Goal: Communication & Community: Ask a question

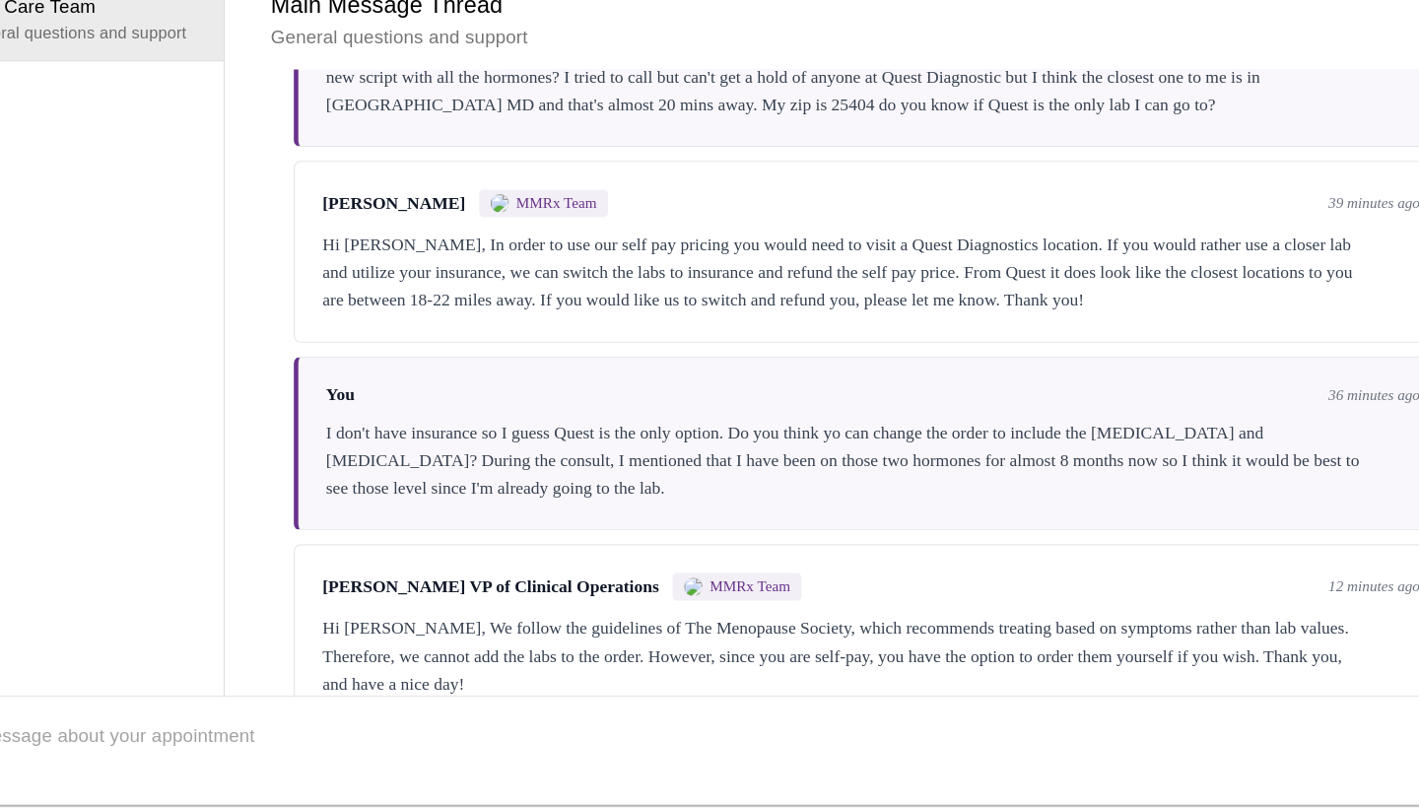
scroll to position [64, 0]
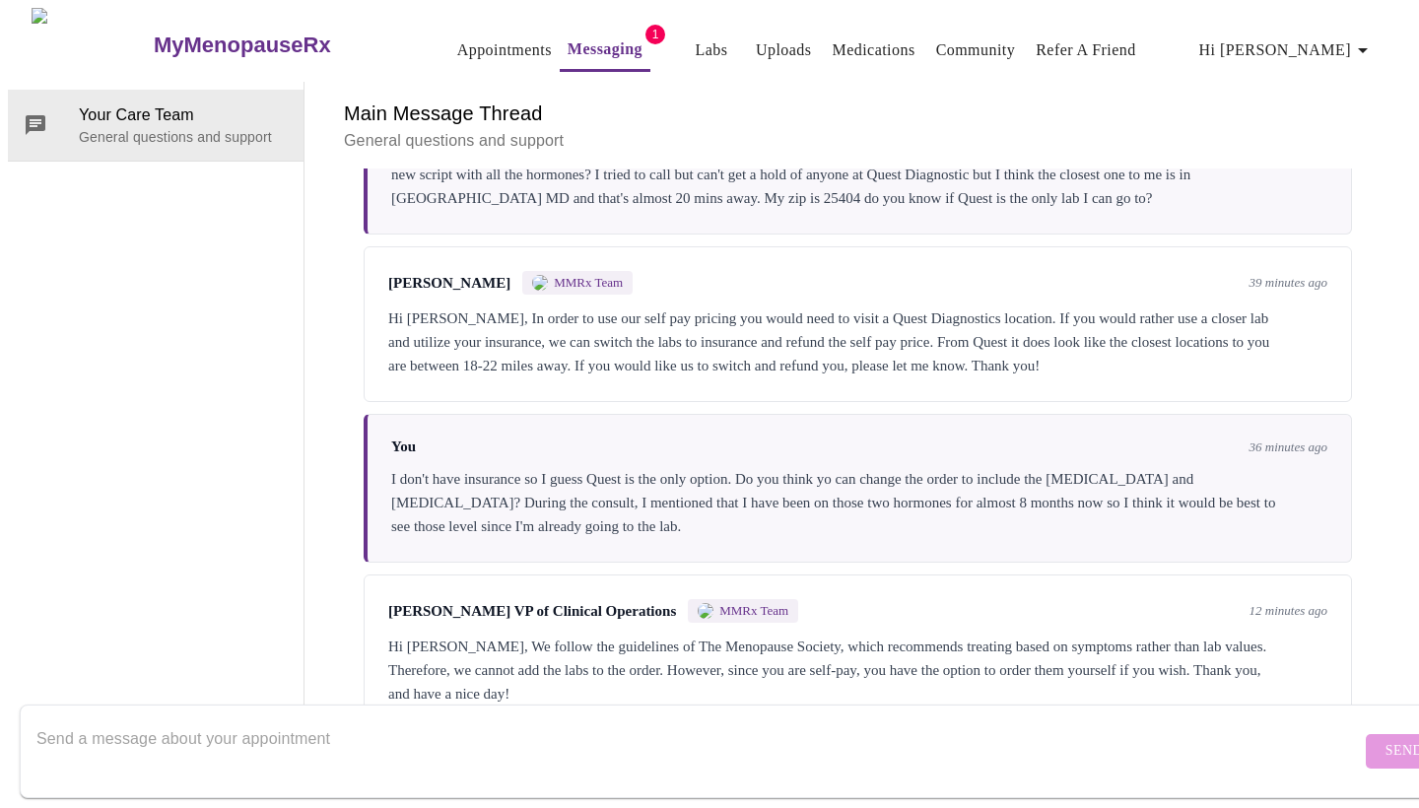
click at [168, 719] on textarea "Send a message about your appointment" at bounding box center [698, 750] width 1324 height 63
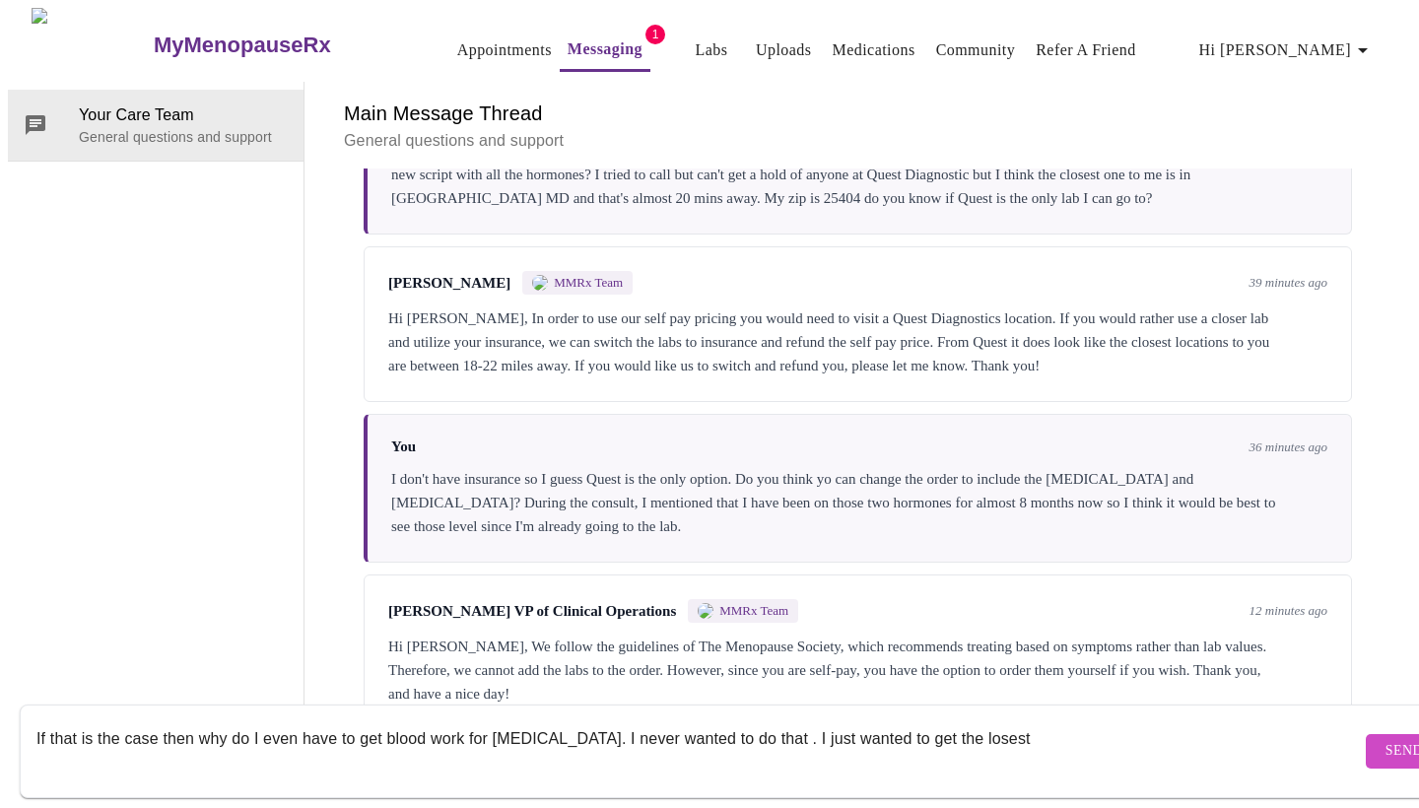
click at [815, 719] on textarea "If that is the case then why do I even have to get blood work for [MEDICAL_DATA…" at bounding box center [698, 750] width 1324 height 63
click at [843, 725] on textarea "If that is the case then why do I even have to get blood work for [MEDICAL_DATA…" at bounding box center [698, 750] width 1324 height 63
click at [1080, 720] on textarea "If that is the case then why do I even have to get blood work for [MEDICAL_DATA…" at bounding box center [698, 750] width 1324 height 63
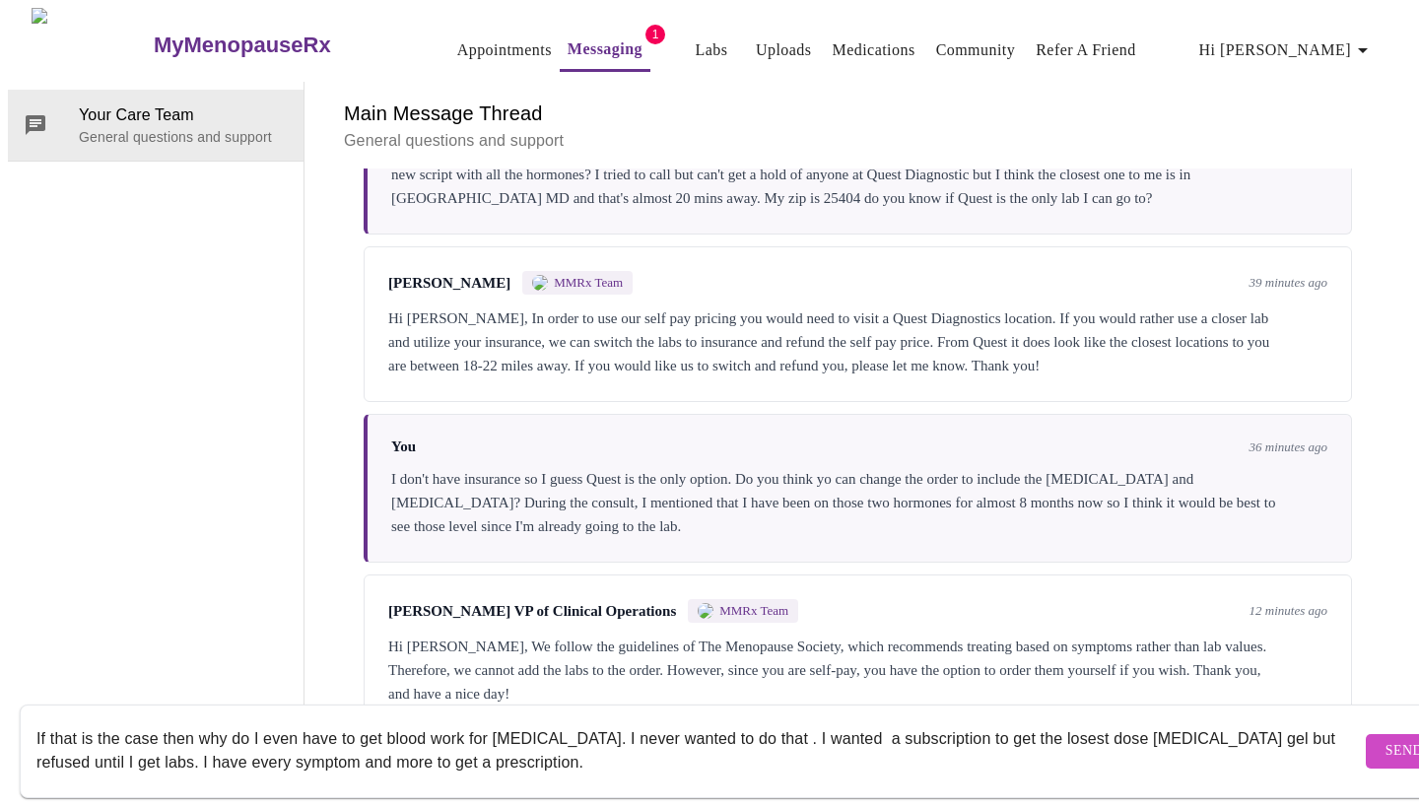
click at [158, 722] on textarea "If that is the case then why do I even have to get blood work for [MEDICAL_DATA…" at bounding box center [698, 750] width 1324 height 63
click at [602, 719] on textarea "If that is the case, then why do I even have to get blood work for [MEDICAL_DAT…" at bounding box center [698, 750] width 1324 height 63
click at [906, 719] on textarea "If that is the case, then why do I even have to get blood work for [MEDICAL_DAT…" at bounding box center [698, 750] width 1324 height 63
click at [39, 741] on textarea "If that is the case, then why do I even have to get blood work for [MEDICAL_DAT…" at bounding box center [698, 750] width 1324 height 63
click at [237, 741] on textarea "If that is the case, then why do I even have to get blood work for [MEDICAL_DAT…" at bounding box center [698, 750] width 1324 height 63
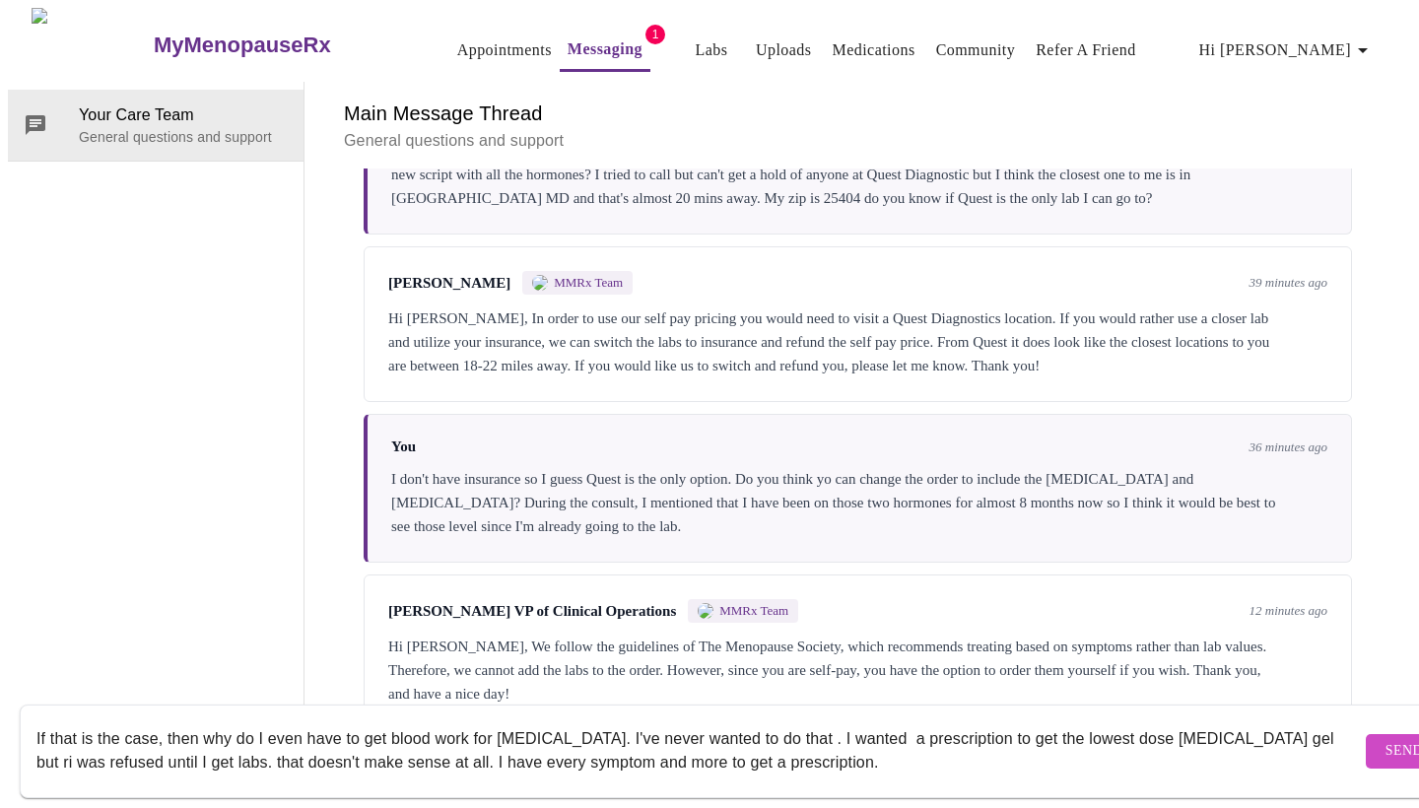
click at [241, 742] on textarea "If that is the case, then why do I even have to get blood work for [MEDICAL_DAT…" at bounding box center [698, 750] width 1324 height 63
type textarea "If that is the case, then why do I even have to get blood work for [MEDICAL_DAT…"
click at [1385, 739] on span "Send" at bounding box center [1403, 751] width 37 height 25
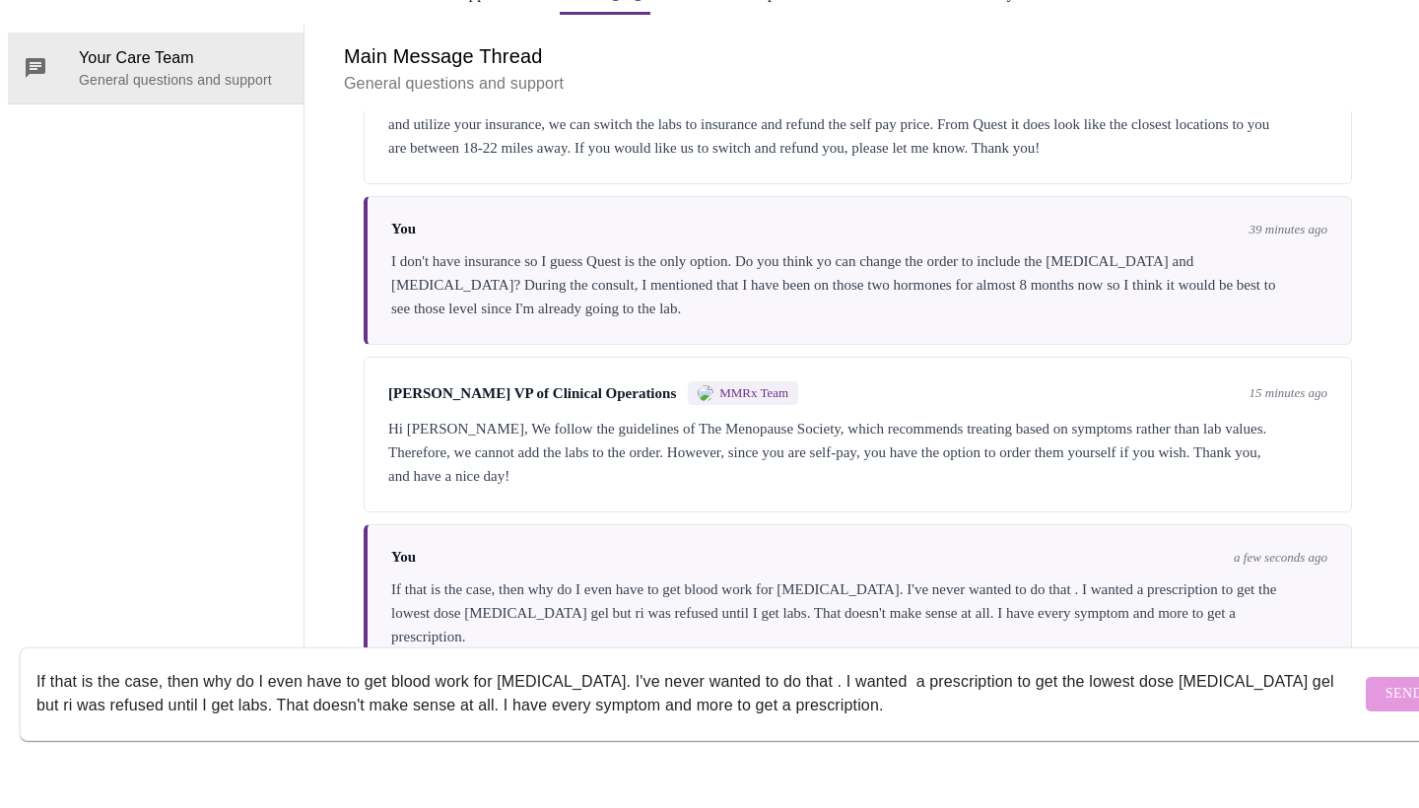
scroll to position [665, 0]
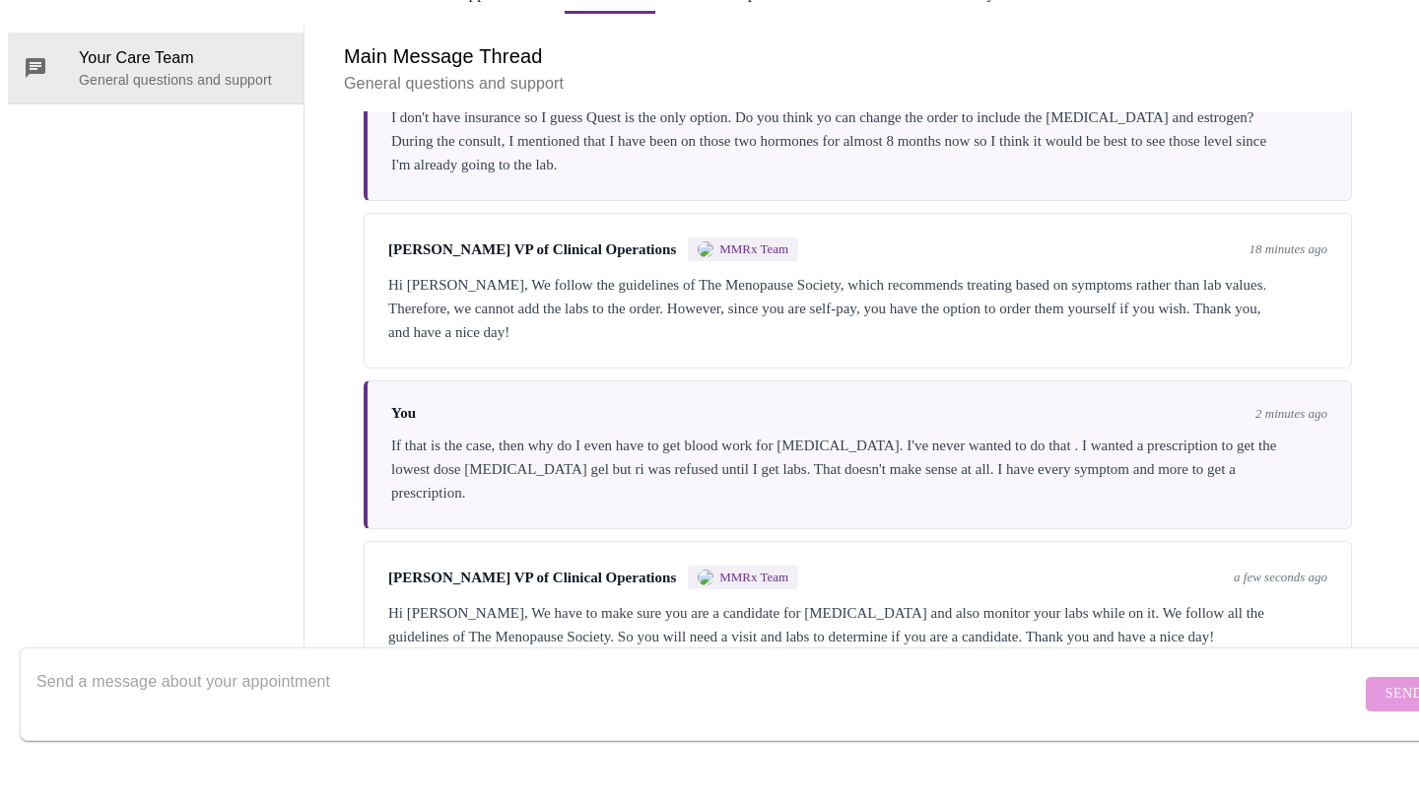
scroll to position [836, 0]
click at [348, 719] on textarea "Send a message about your appointment" at bounding box center [698, 750] width 1324 height 63
type textarea "what a bunch a bull shit"
click at [1385, 739] on span "Send" at bounding box center [1403, 751] width 37 height 25
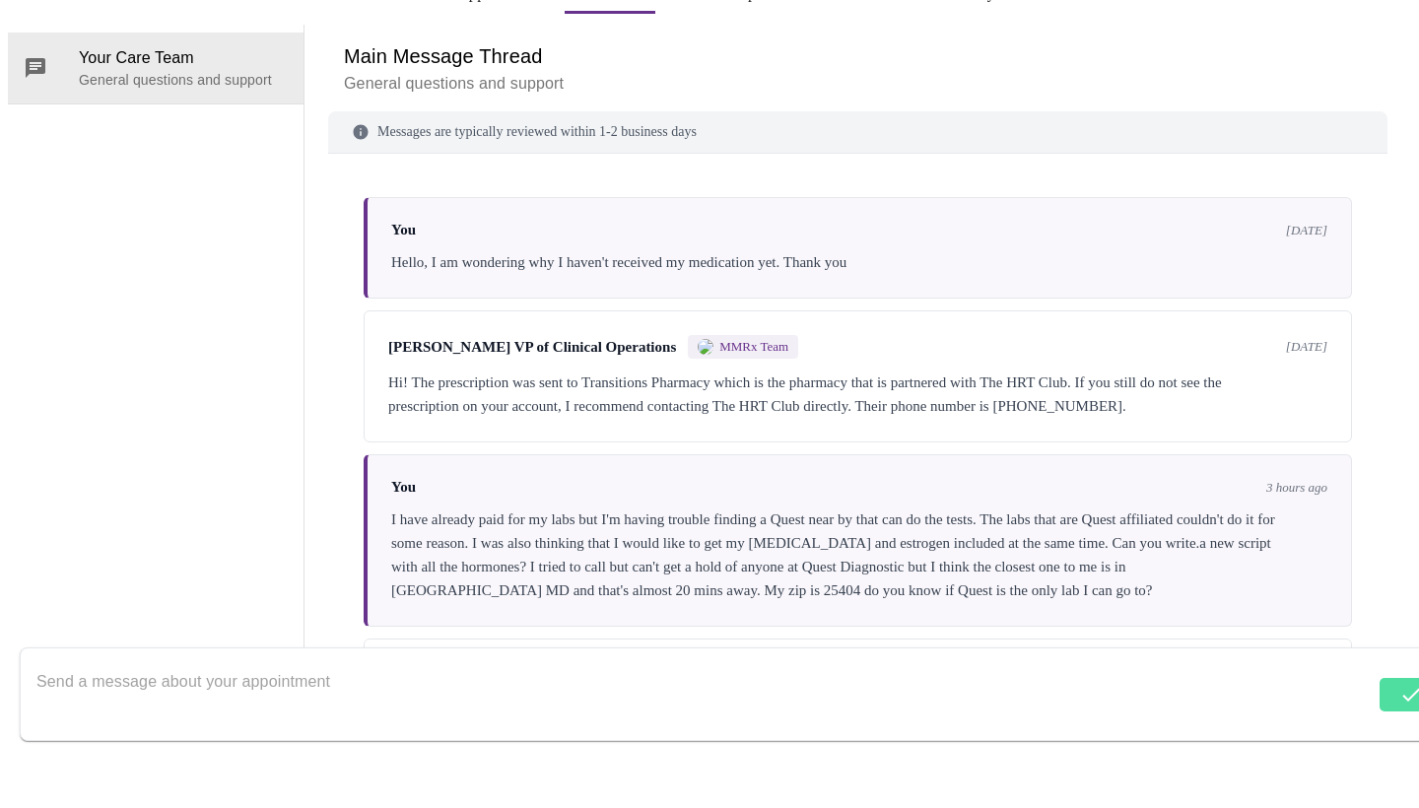
scroll to position [0, 0]
